Goal: Transaction & Acquisition: Book appointment/travel/reservation

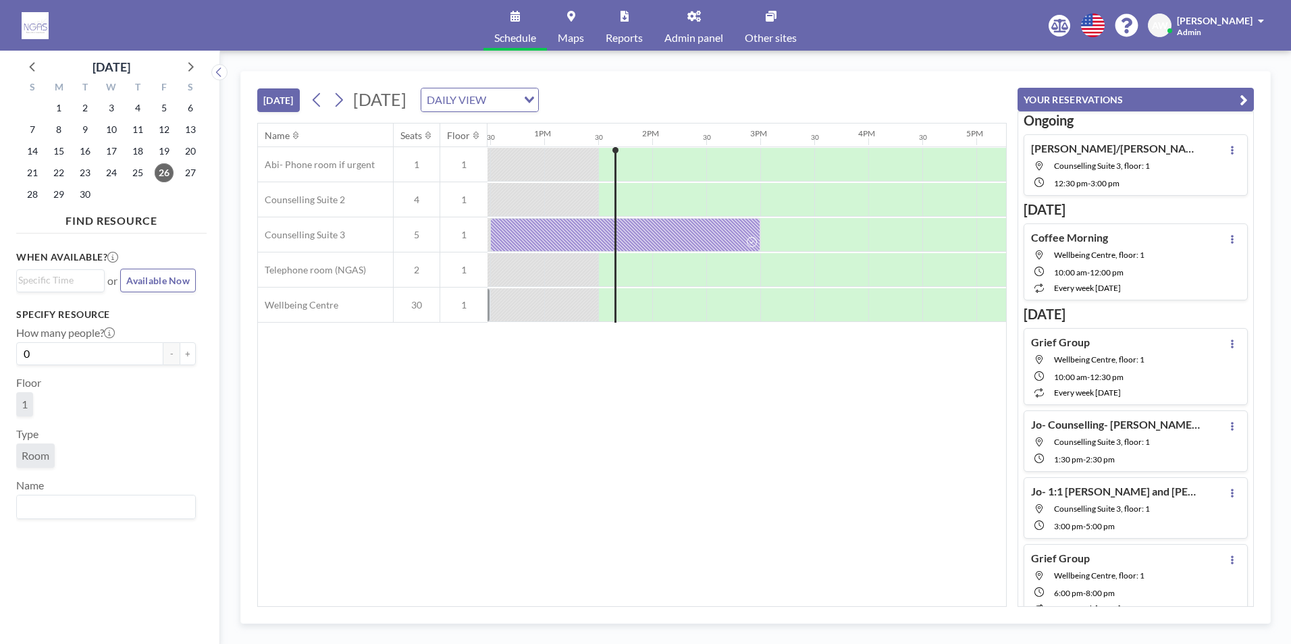
scroll to position [0, 1404]
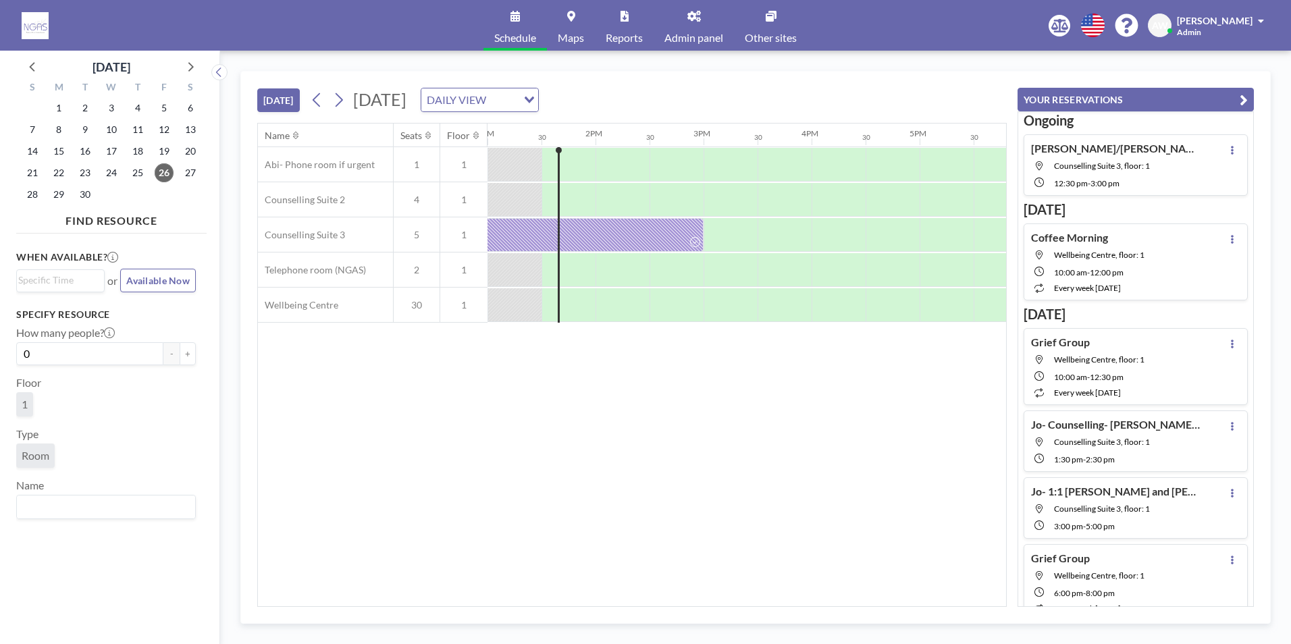
click at [718, 27] on link "Admin panel" at bounding box center [693, 25] width 80 height 51
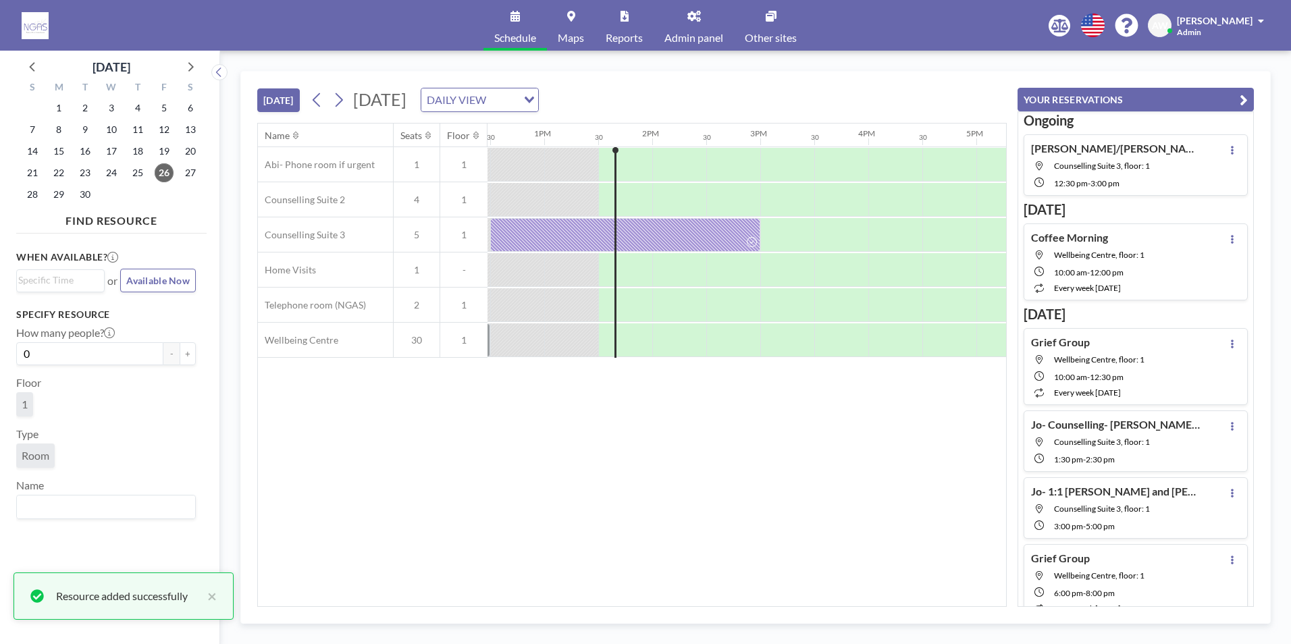
scroll to position [0, 1404]
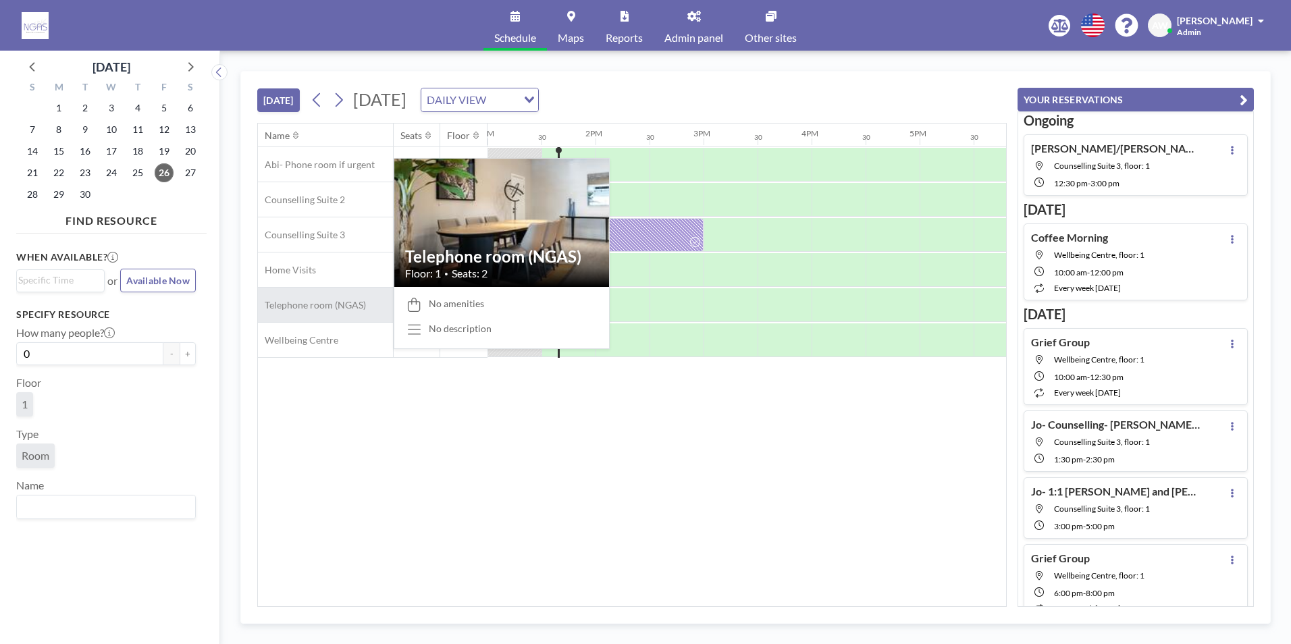
drag, startPoint x: 378, startPoint y: 270, endPoint x: 379, endPoint y: 285, distance: 14.9
click at [378, 296] on div "Abi- Phone room if urgent 1 1 Counselling Suite 2 4 1 Counselling Suite 3 5 1 H…" at bounding box center [264, 252] width 2821 height 211
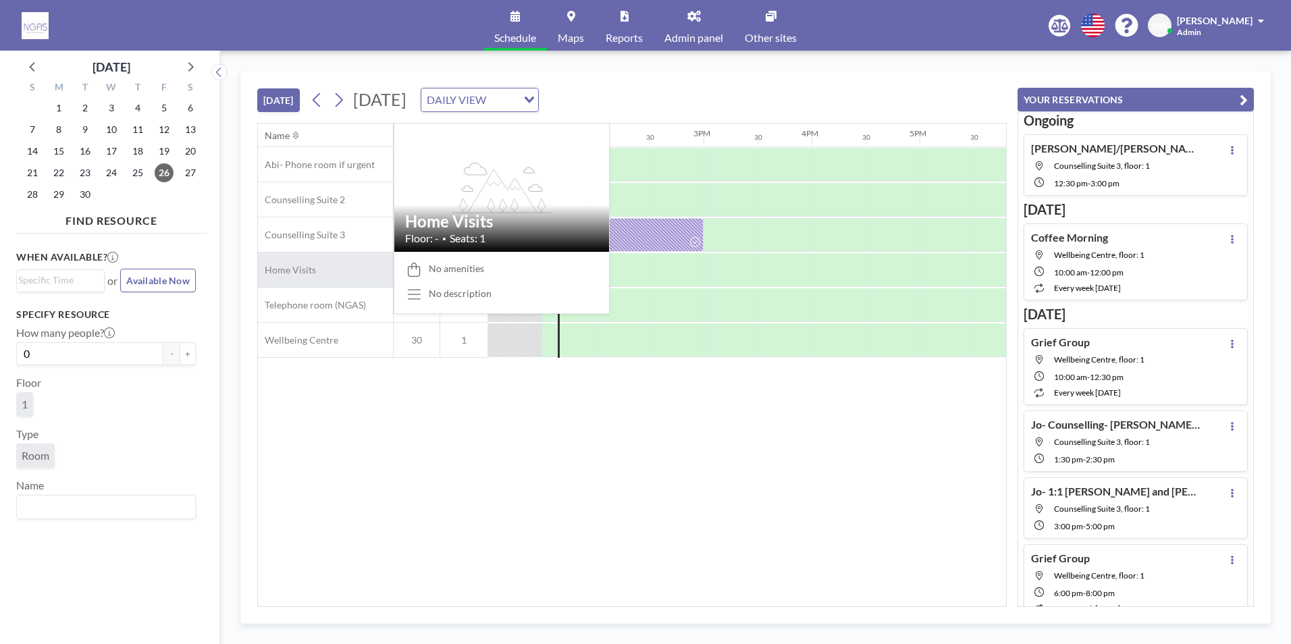
click at [379, 281] on div "Home Visits" at bounding box center [325, 269] width 135 height 34
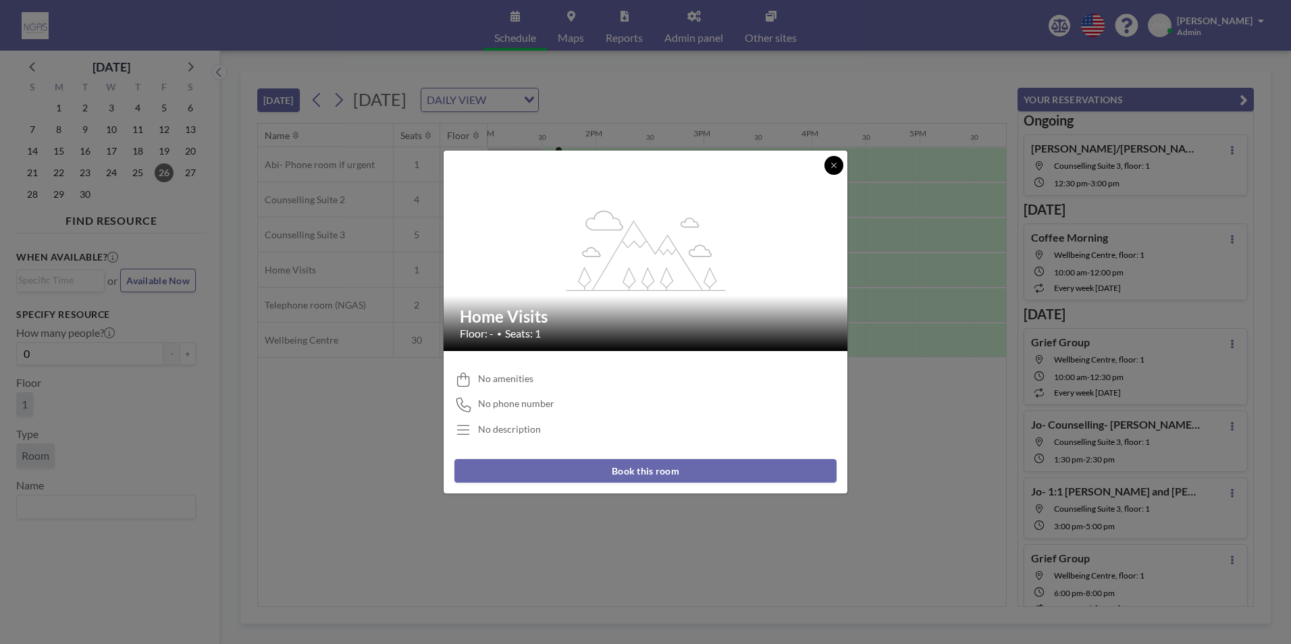
click at [828, 159] on button at bounding box center [833, 165] width 19 height 19
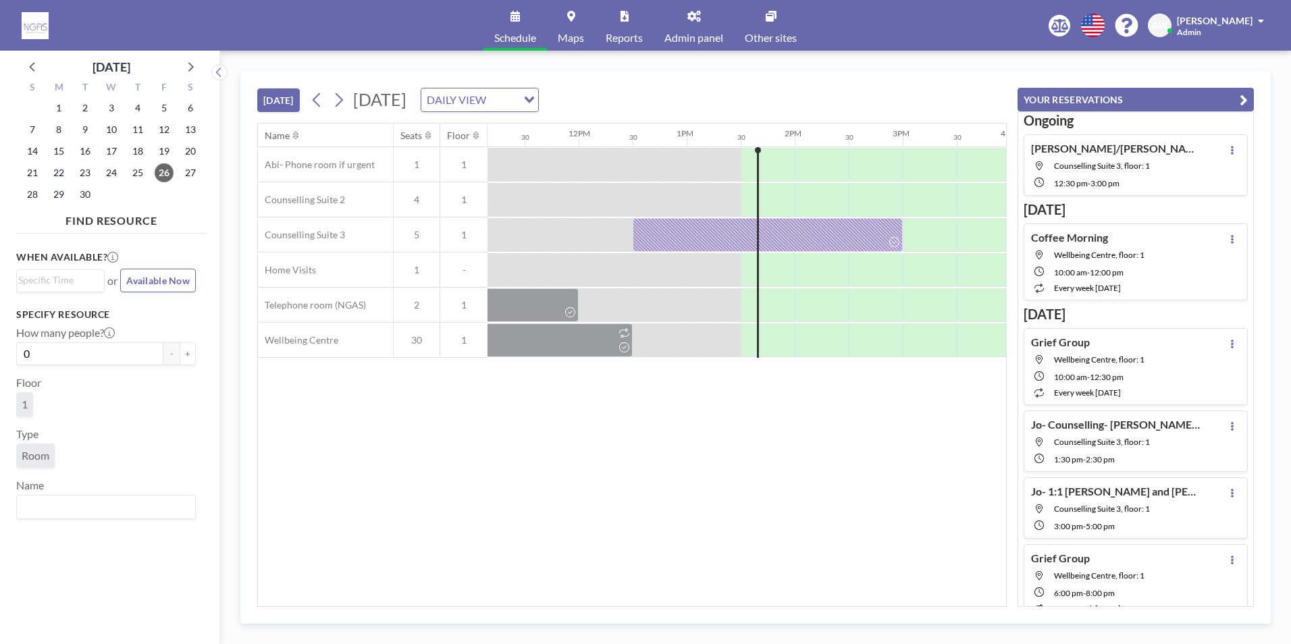
scroll to position [0, 1378]
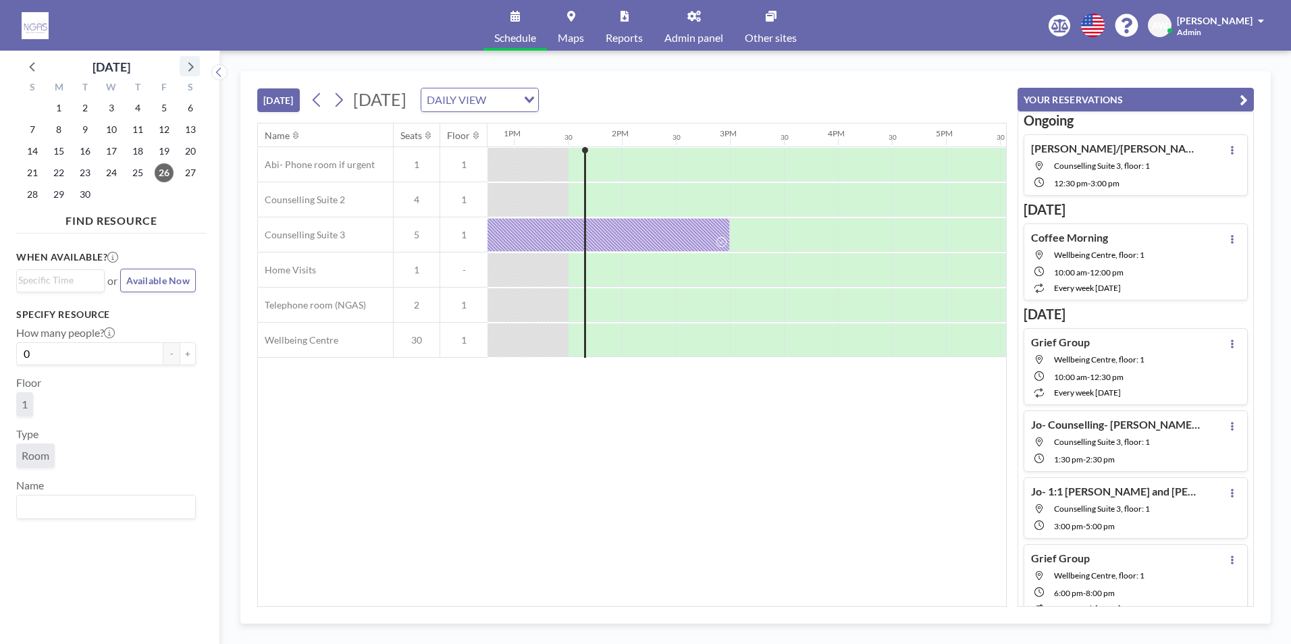
click at [194, 70] on icon at bounding box center [190, 66] width 18 height 18
click at [56, 135] on span "6" at bounding box center [58, 129] width 19 height 19
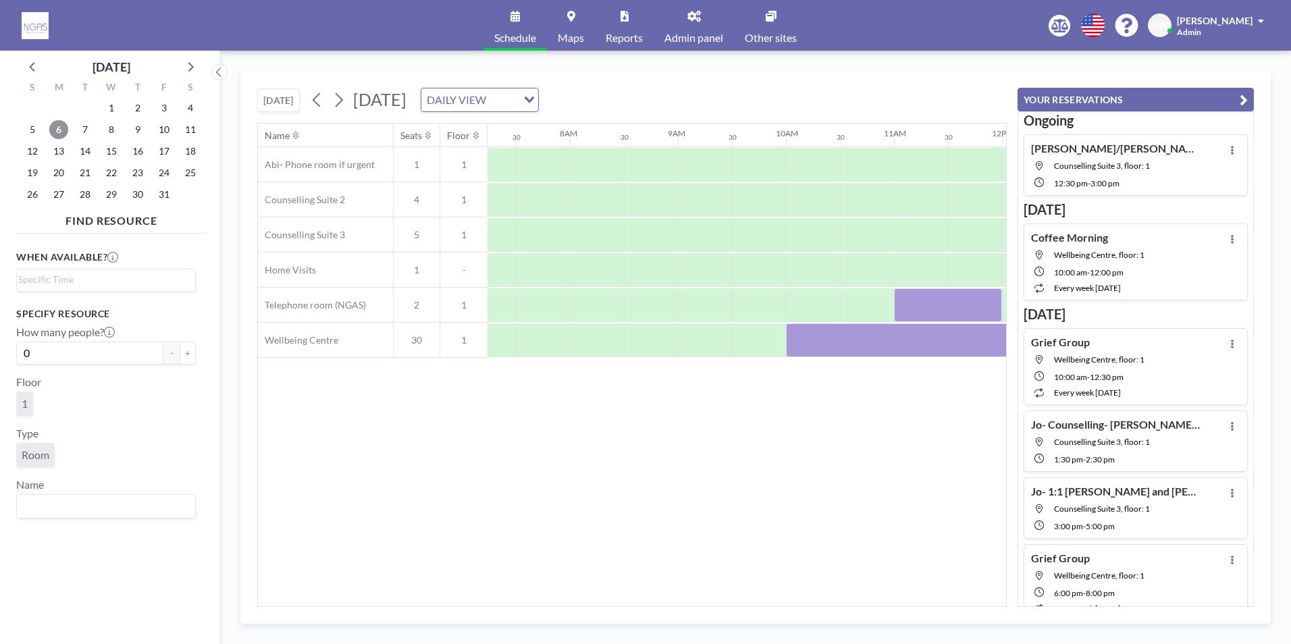
scroll to position [0, 810]
click at [140, 126] on span "9" at bounding box center [137, 129] width 19 height 19
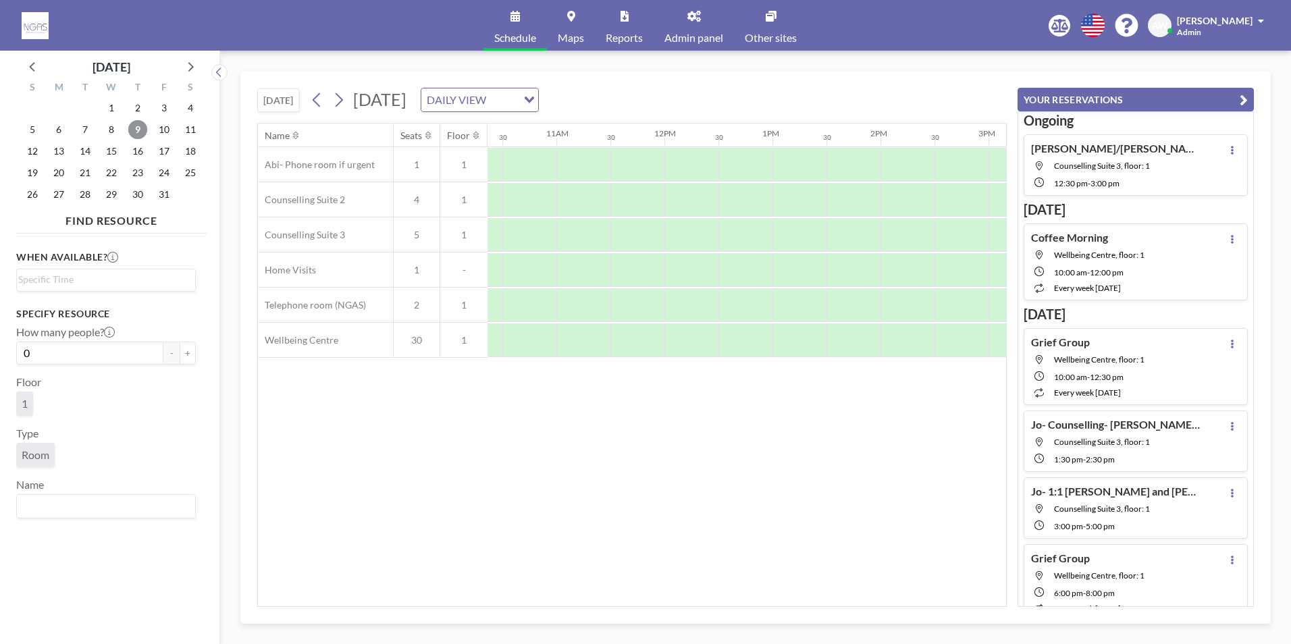
scroll to position [0, 1203]
click at [821, 264] on div at bounding box center [823, 270] width 54 height 34
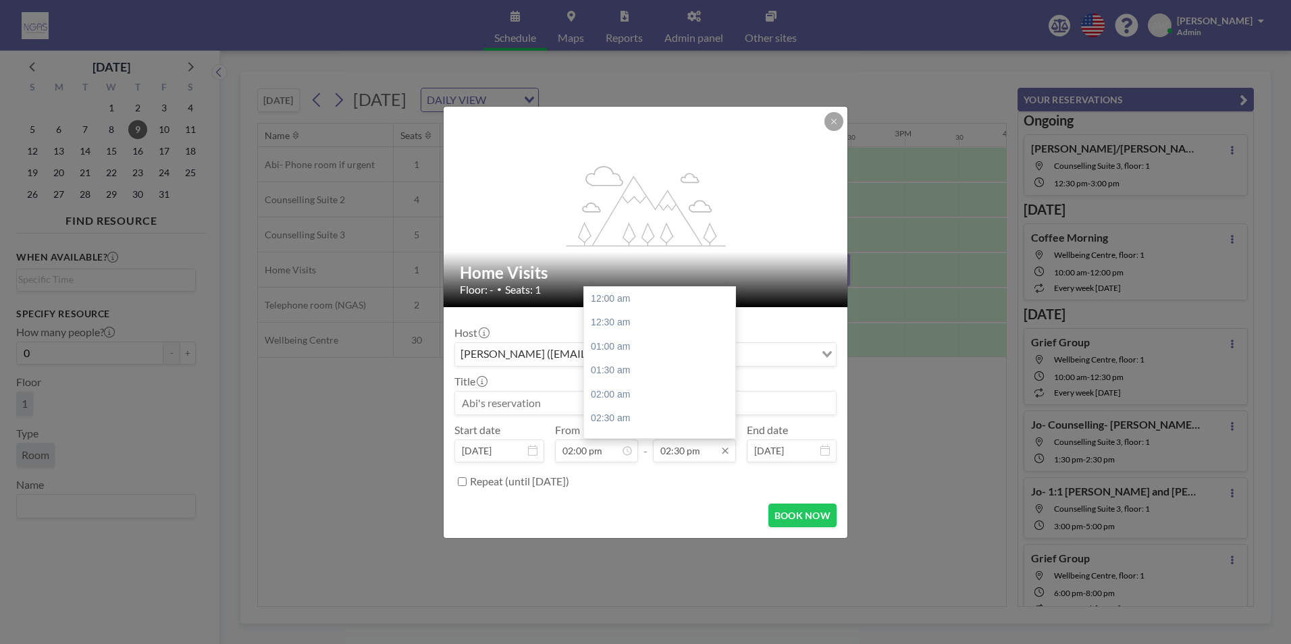
scroll to position [697, 0]
click at [615, 319] on div "03:00 pm" at bounding box center [663, 322] width 158 height 24
type input "03:00 pm"
click at [578, 395] on input at bounding box center [645, 402] width 381 height 23
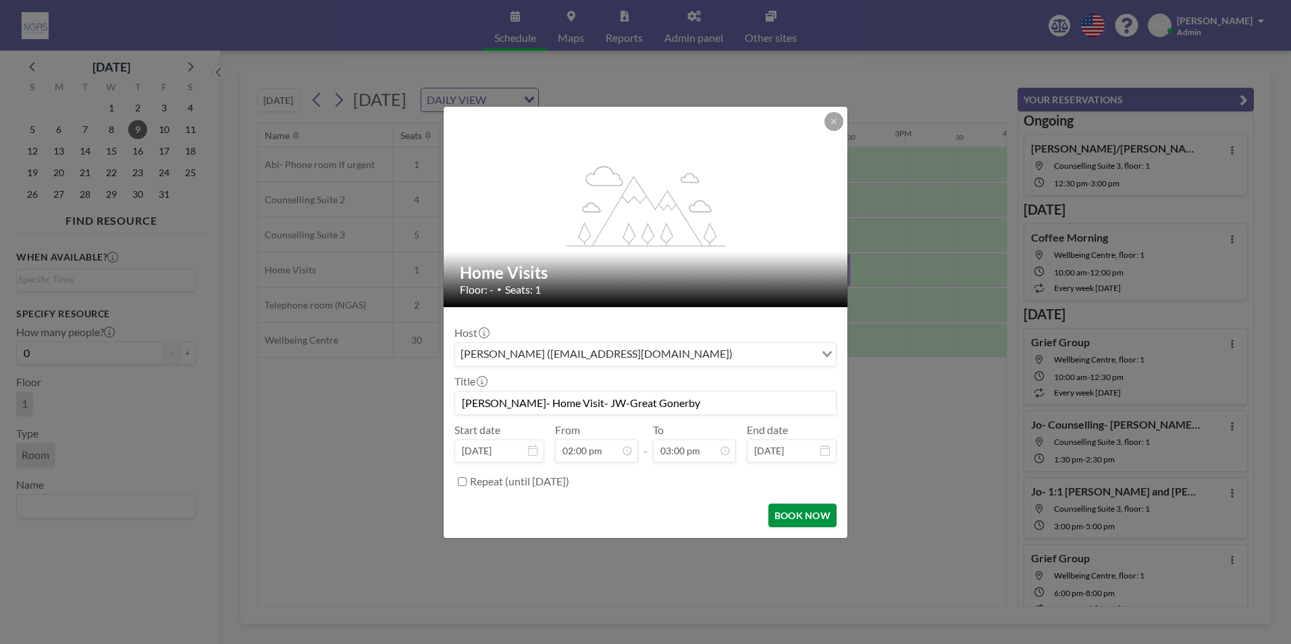
type input "[PERSON_NAME]- Home Visit- JW-Great Gonerby"
click at [804, 520] on button "BOOK NOW" at bounding box center [802, 516] width 68 height 24
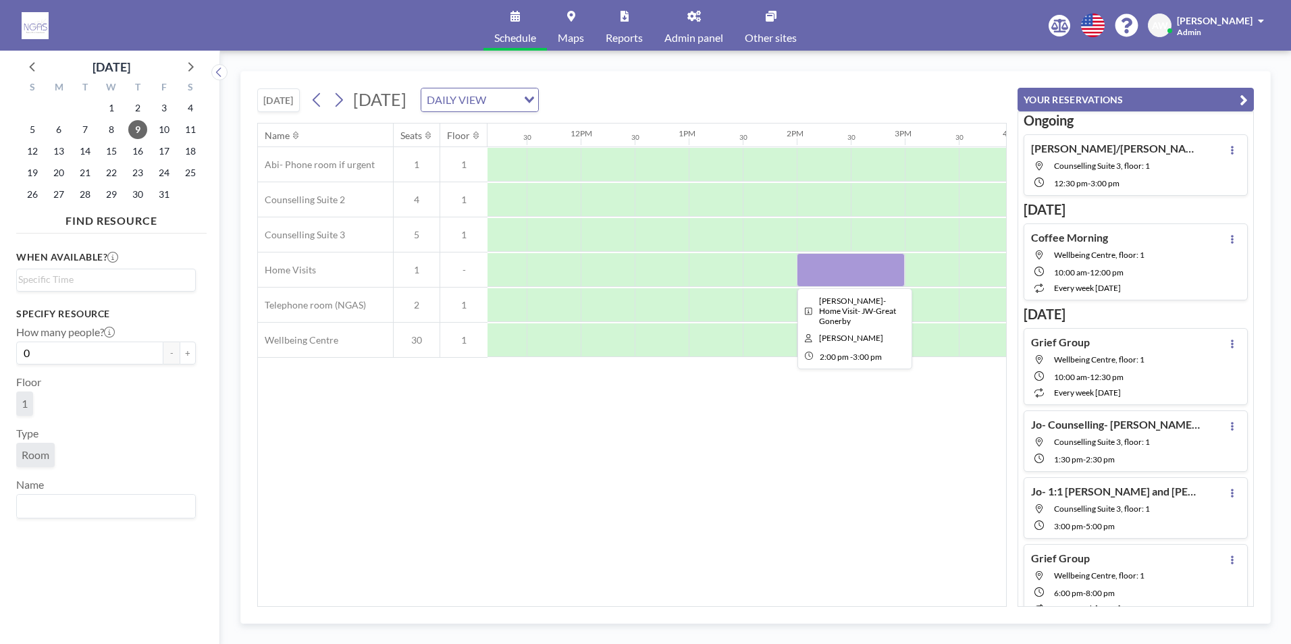
click at [842, 276] on div at bounding box center [850, 270] width 108 height 34
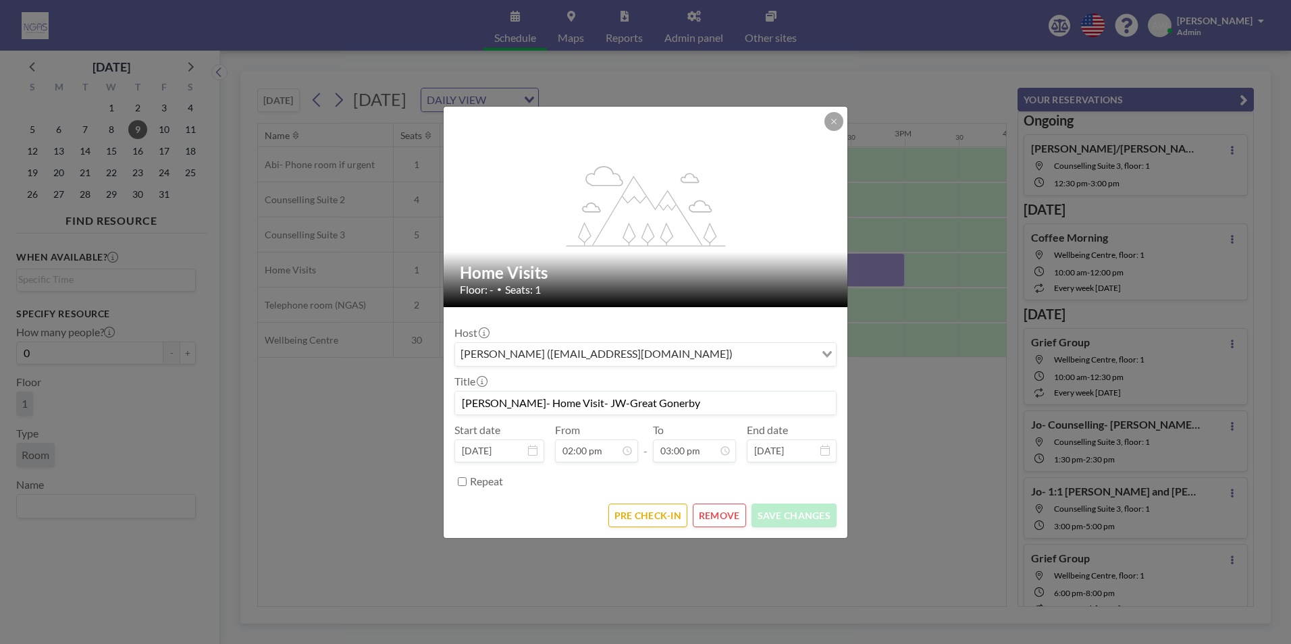
drag, startPoint x: 826, startPoint y: 109, endPoint x: 830, endPoint y: 117, distance: 9.4
click at [826, 111] on div "flex-grow: 1.2;" at bounding box center [645, 207] width 405 height 200
click at [830, 119] on icon at bounding box center [834, 121] width 8 height 8
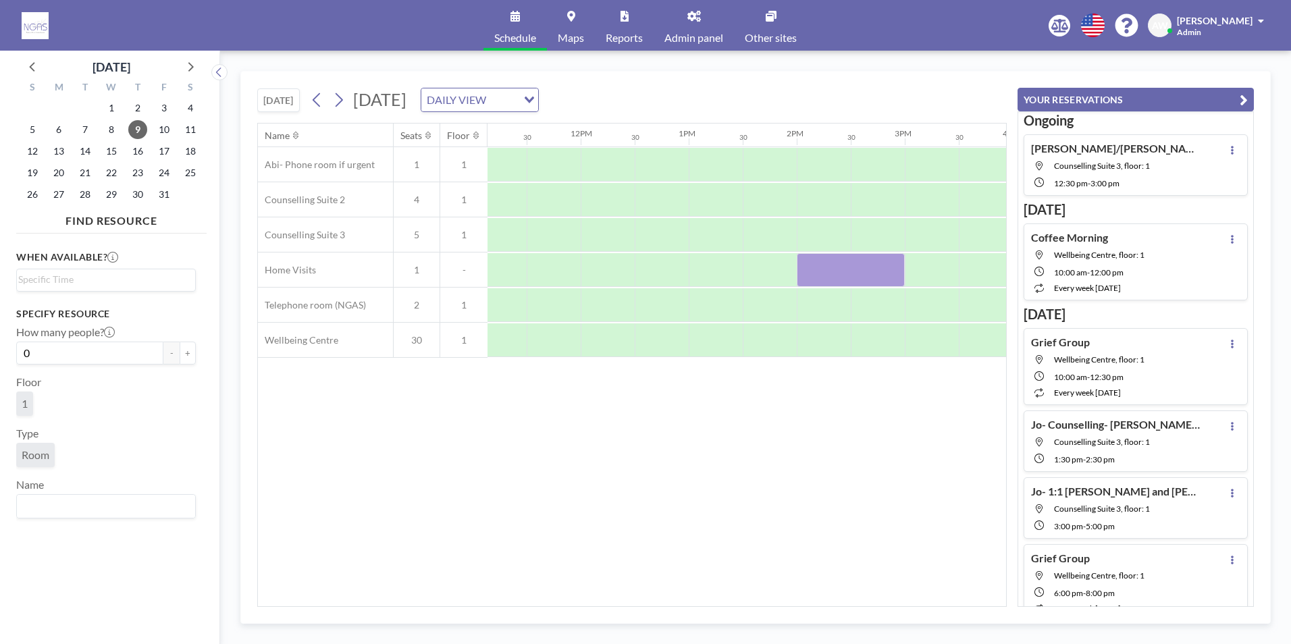
click at [737, 488] on div "Name Seats Floor 12AM 30 1AM 30 2AM 30 3AM 30 4AM 30 5AM 30 6AM 30 7AM 30 8AM 3…" at bounding box center [632, 365] width 748 height 483
click at [25, 58] on icon at bounding box center [33, 66] width 18 height 18
click at [56, 196] on span "29" at bounding box center [58, 194] width 19 height 19
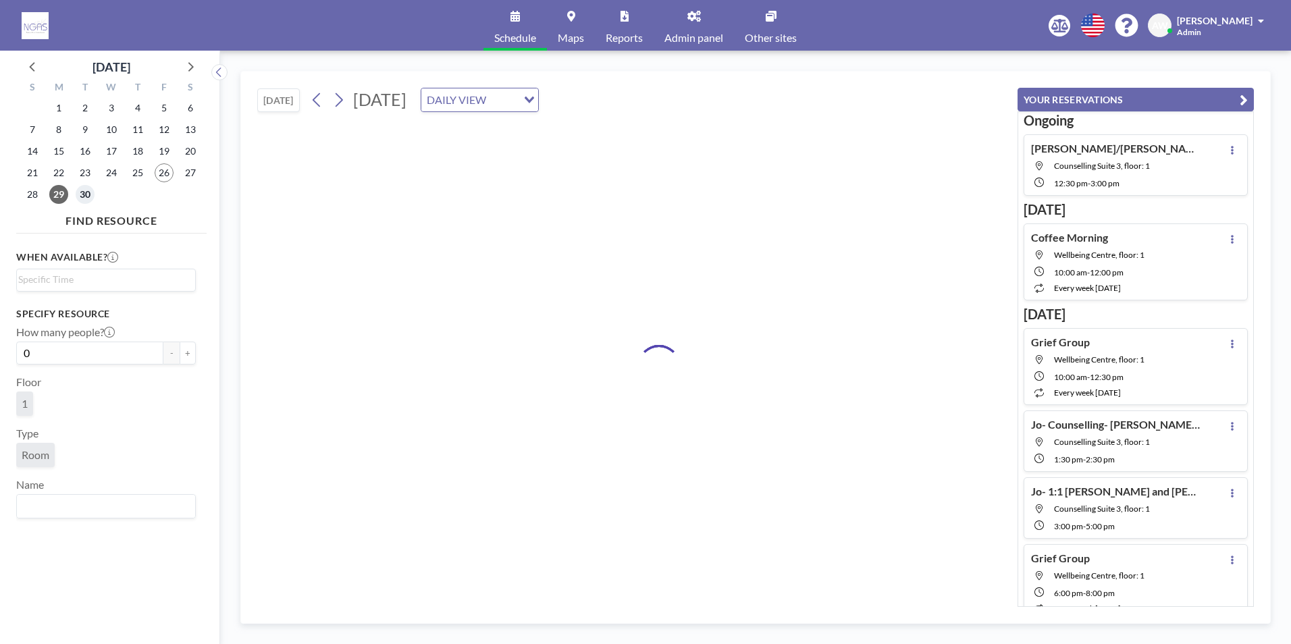
click at [77, 197] on span "30" at bounding box center [85, 194] width 19 height 19
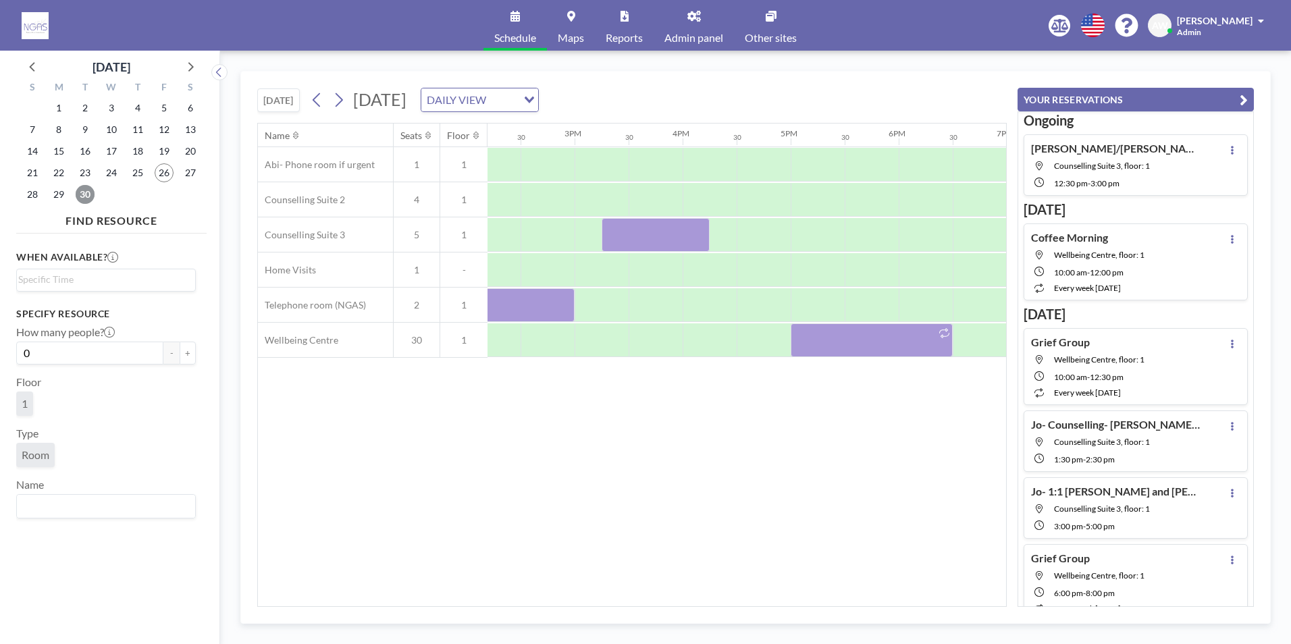
scroll to position [0, 1565]
click at [532, 528] on div "Name Seats Floor 12AM 30 1AM 30 2AM 30 3AM 30 4AM 30 5AM 30 6AM 30 7AM 30 8AM 3…" at bounding box center [632, 365] width 748 height 483
click at [34, 67] on icon at bounding box center [33, 66] width 18 height 18
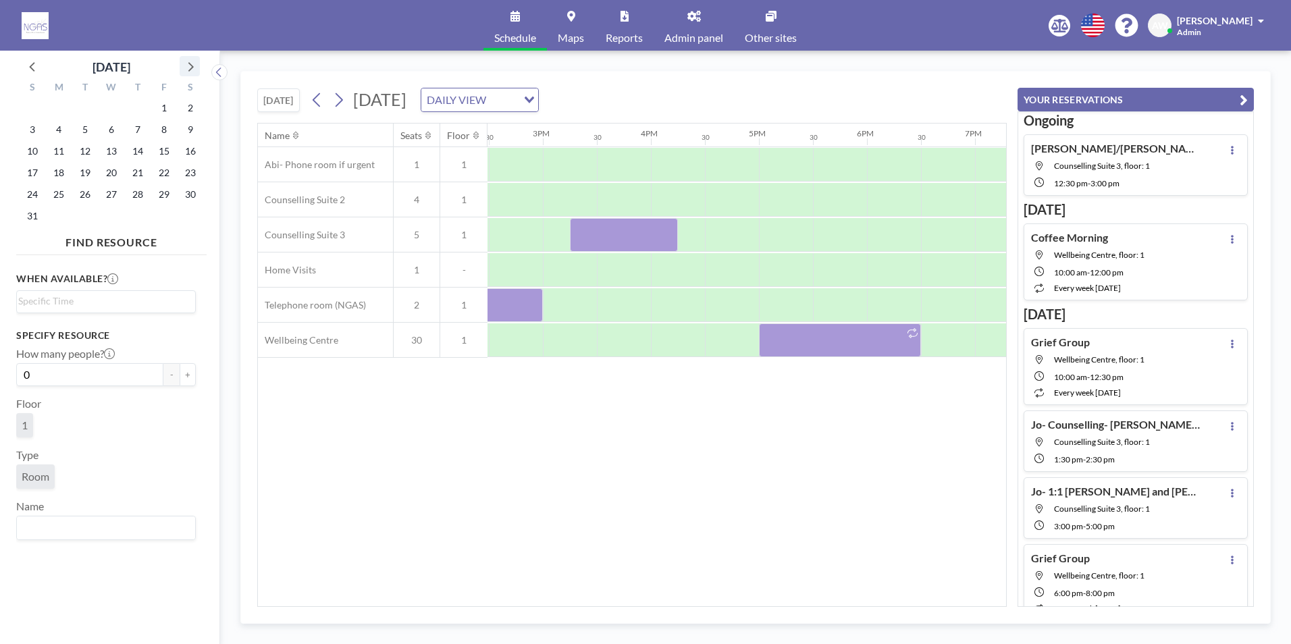
click at [188, 70] on icon at bounding box center [190, 66] width 18 height 18
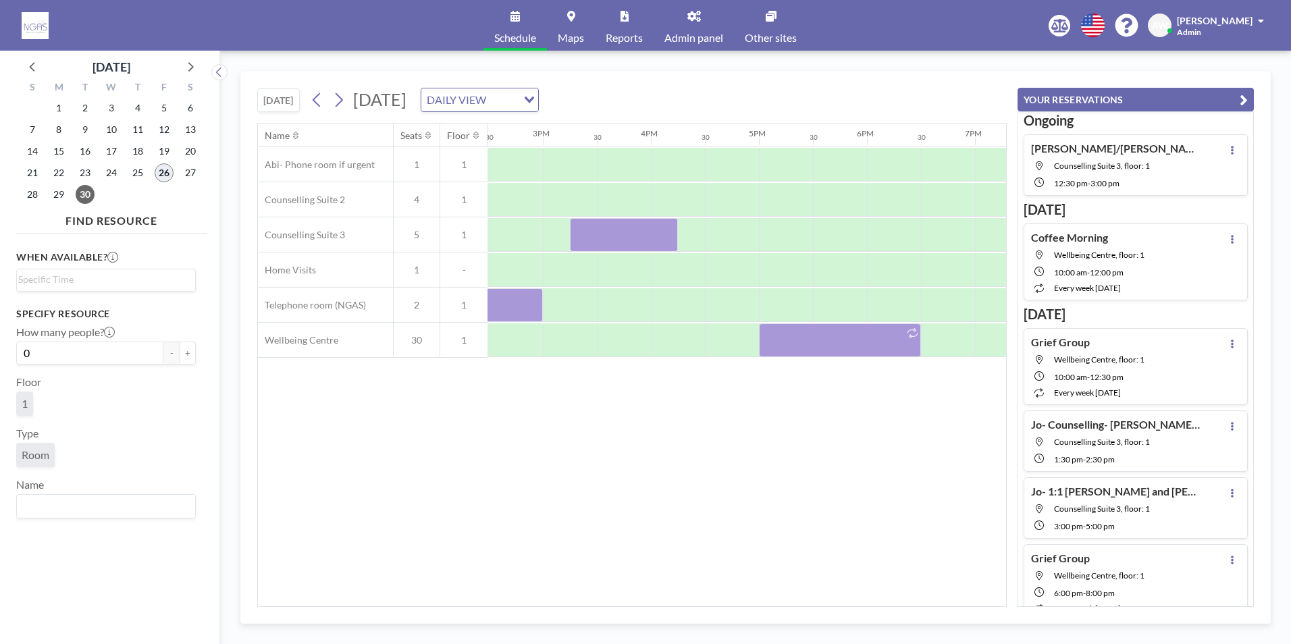
click at [163, 173] on span "26" at bounding box center [164, 172] width 19 height 19
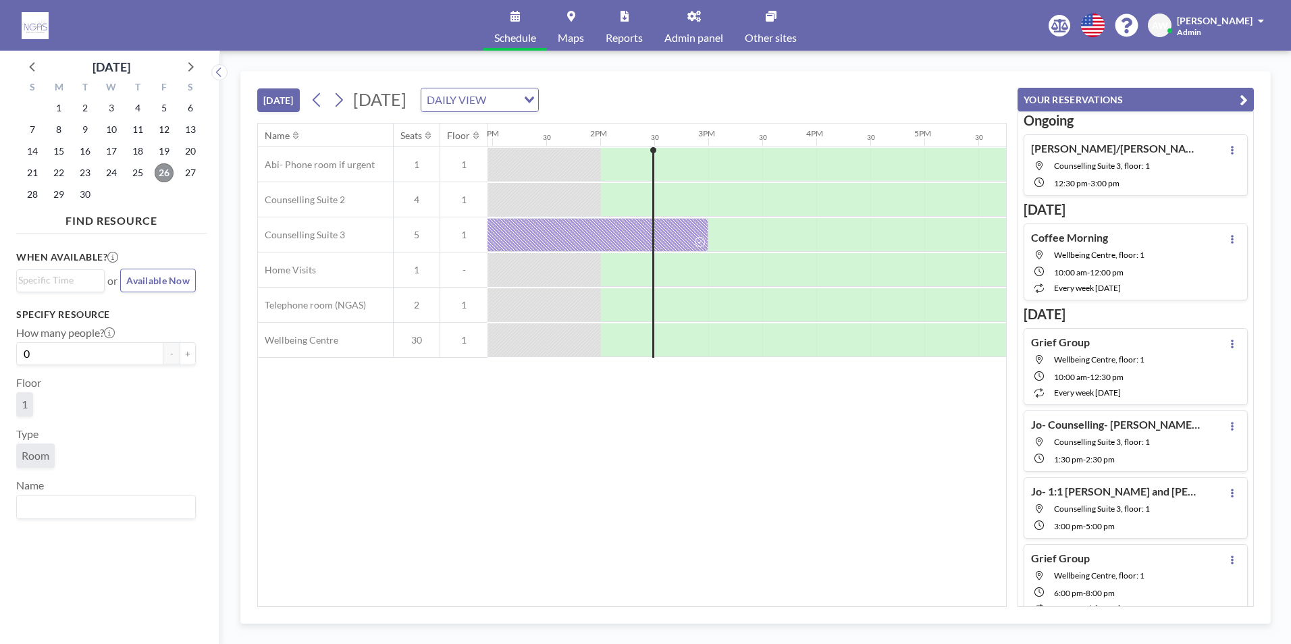
scroll to position [0, 1458]
